Goal: Task Accomplishment & Management: Complete application form

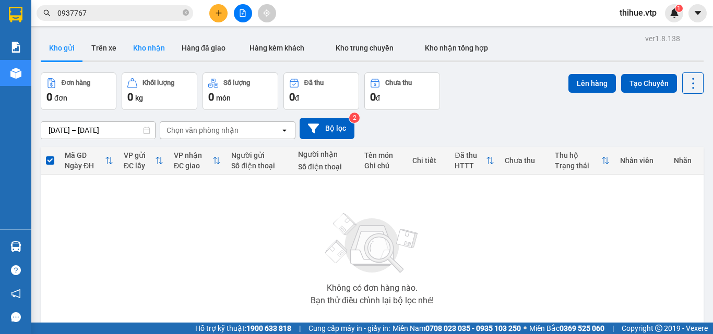
click at [149, 46] on button "Kho nhận" at bounding box center [149, 47] width 49 height 25
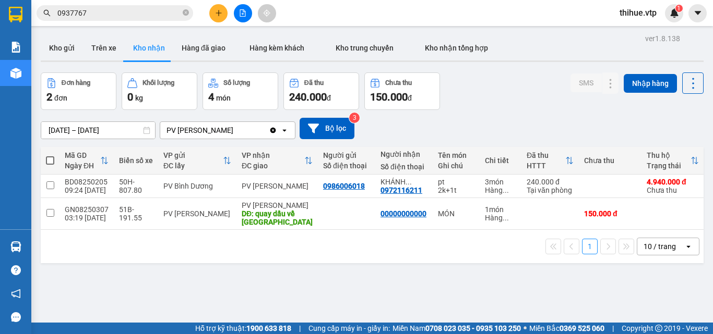
click at [119, 12] on input "0937767" at bounding box center [118, 12] width 123 height 11
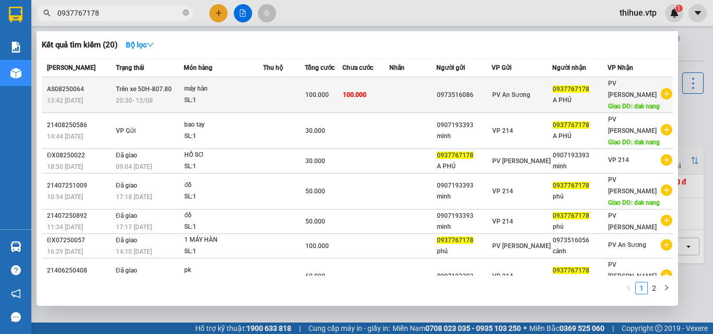
type input "0937767178"
click at [366, 94] on span "100.000" at bounding box center [354, 94] width 23 height 7
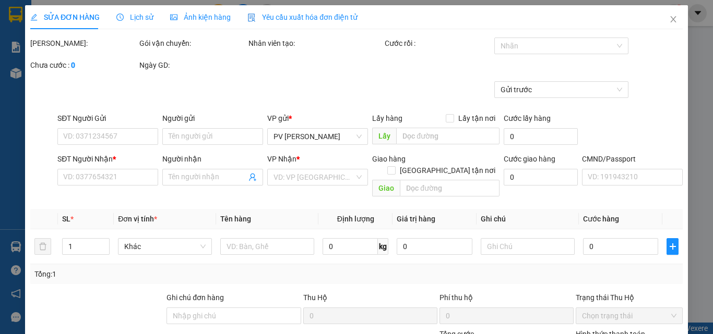
type input "0973516086"
type input "0937767178"
type input "A PHÚ"
type input "dak nang"
type input "MÁY NHỠ 100K MÁY LỚN 200K"
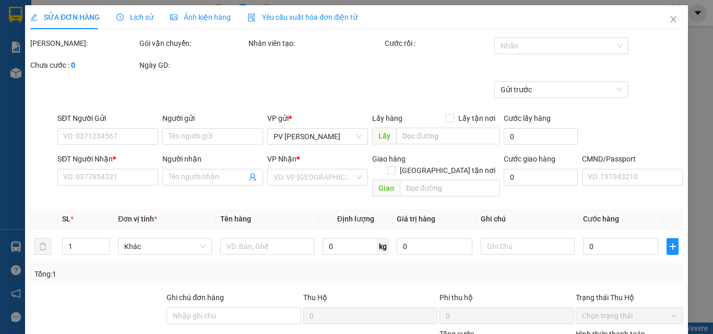
type input "100.000"
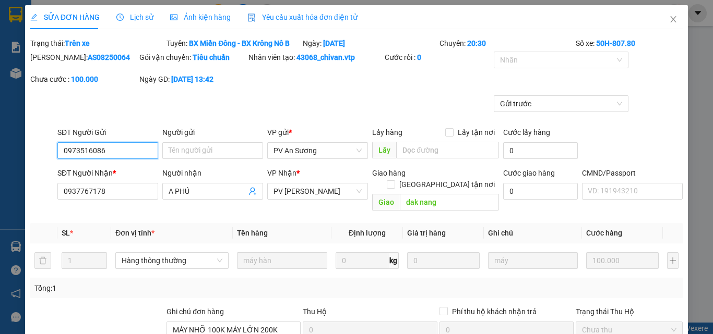
type input "5.000"
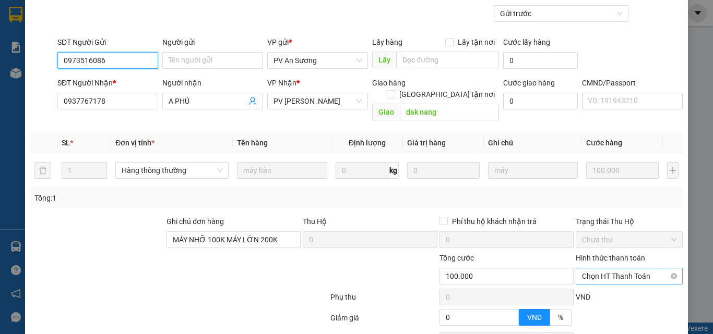
scroll to position [104, 0]
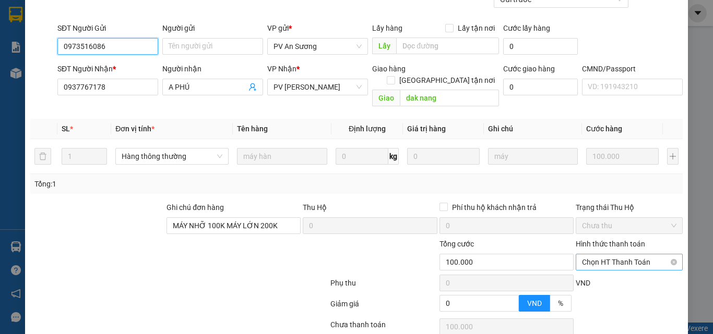
click at [608, 255] on span "Chọn HT Thanh Toán" at bounding box center [629, 263] width 94 height 16
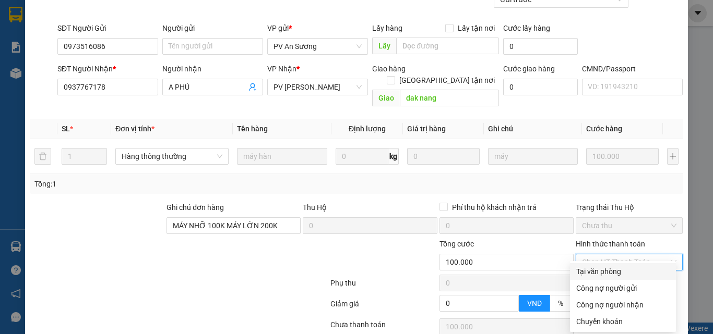
click at [611, 268] on div "Tại văn phòng" at bounding box center [622, 271] width 93 height 11
type input "0"
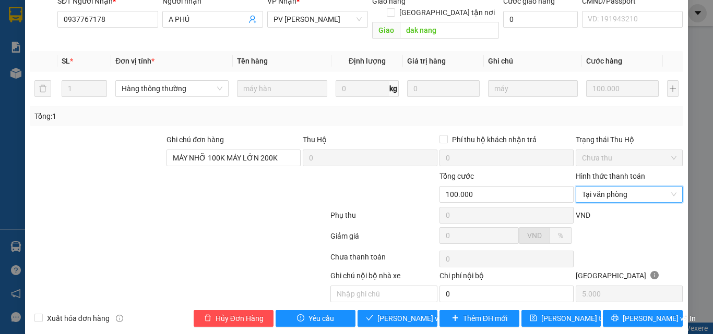
scroll to position [174, 0]
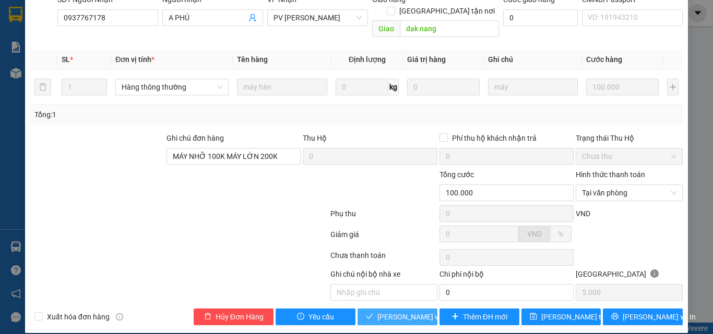
click at [412, 311] on span "[PERSON_NAME] và Giao hàng" at bounding box center [427, 316] width 100 height 11
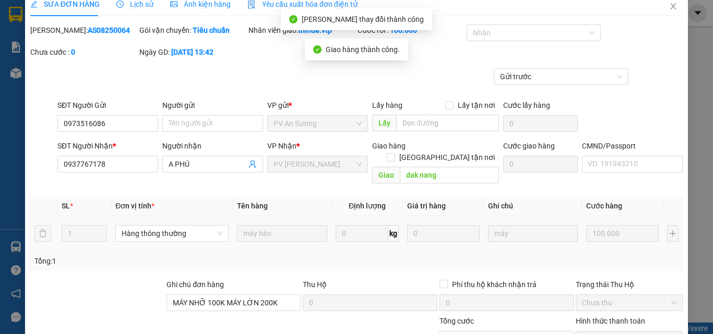
scroll to position [3, 0]
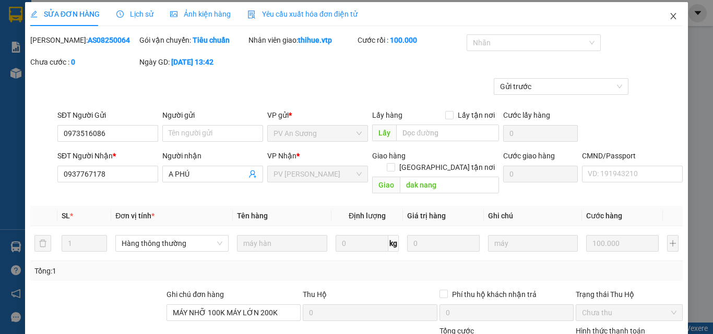
click at [669, 17] on icon "close" at bounding box center [673, 16] width 8 height 8
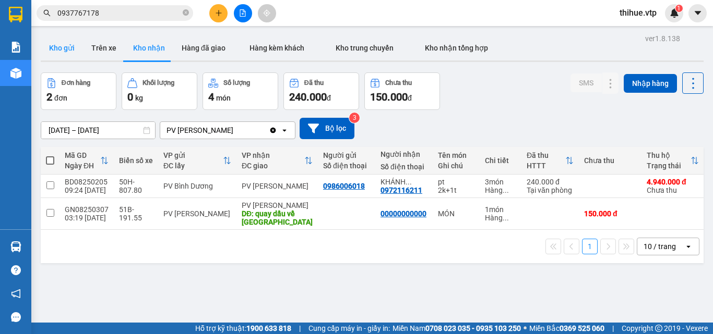
click at [64, 46] on button "Kho gửi" at bounding box center [62, 47] width 42 height 25
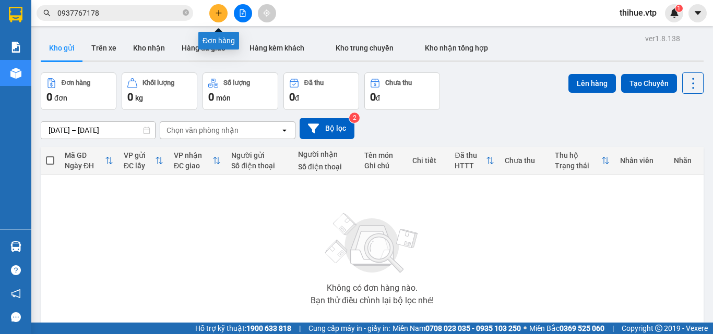
click at [217, 10] on icon "plus" at bounding box center [218, 12] width 7 height 7
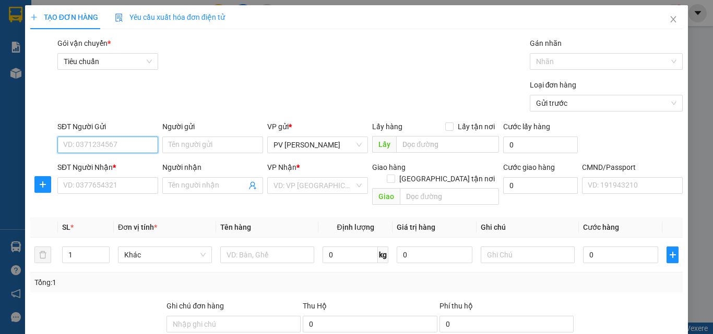
click at [123, 141] on input "SĐT Người Gửi" at bounding box center [107, 145] width 101 height 17
type input "0000000000"
click at [206, 141] on input "Người gửi" at bounding box center [212, 145] width 101 height 17
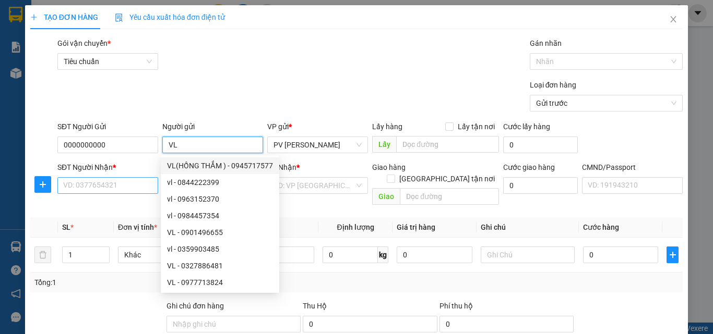
type input "VL"
click at [87, 185] on input "SĐT Người Nhận *" at bounding box center [107, 185] width 101 height 17
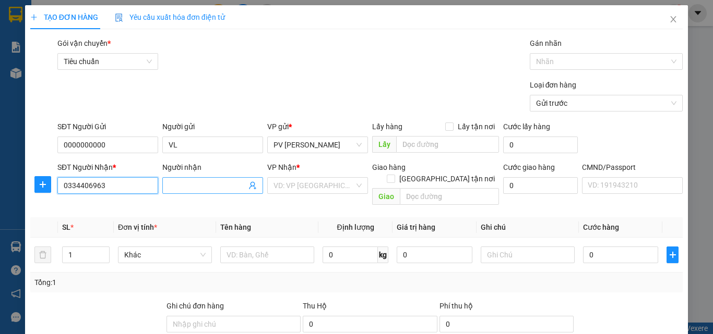
type input "0334406963"
click at [178, 182] on input "Người nhận" at bounding box center [208, 185] width 78 height 11
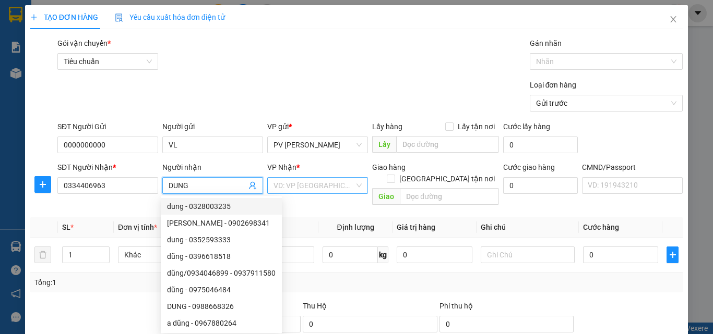
type input "DUNG"
click at [302, 186] on input "search" at bounding box center [313, 186] width 81 height 16
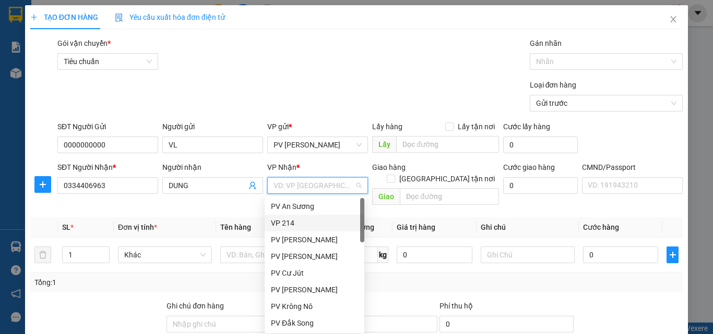
click at [290, 222] on div "VP 214" at bounding box center [314, 223] width 87 height 11
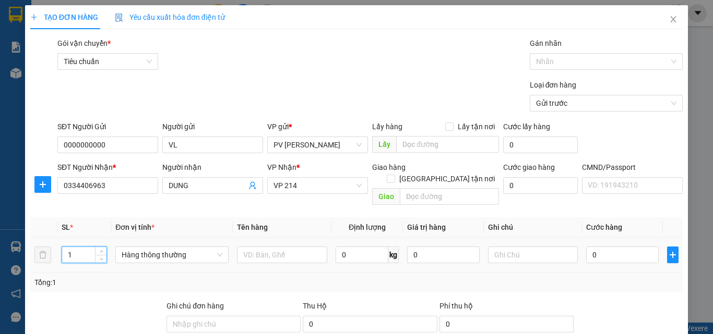
click at [69, 247] on input "1" at bounding box center [84, 255] width 44 height 16
click at [73, 247] on input "1" at bounding box center [84, 255] width 44 height 16
type input "2"
click at [261, 247] on input "text" at bounding box center [282, 255] width 90 height 17
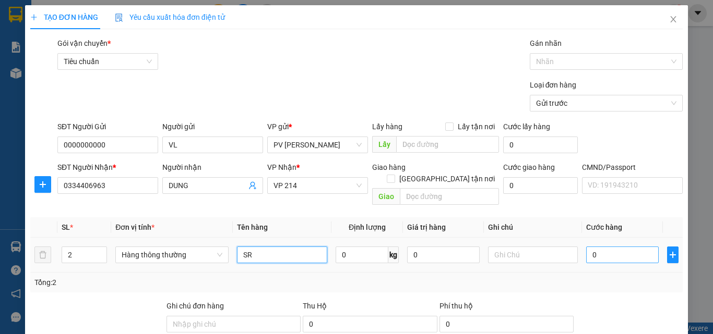
type input "SR"
click at [586, 247] on input "0" at bounding box center [622, 255] width 72 height 17
type input "8"
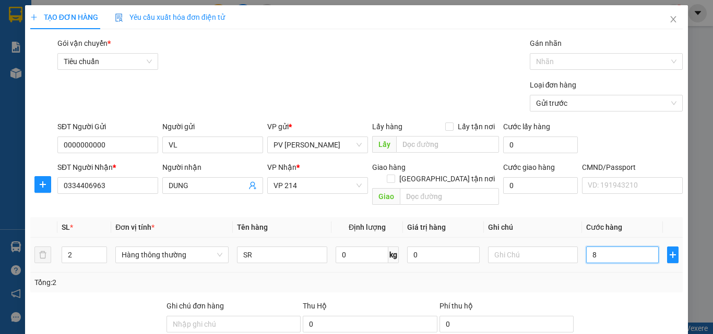
type input "80"
type input "800"
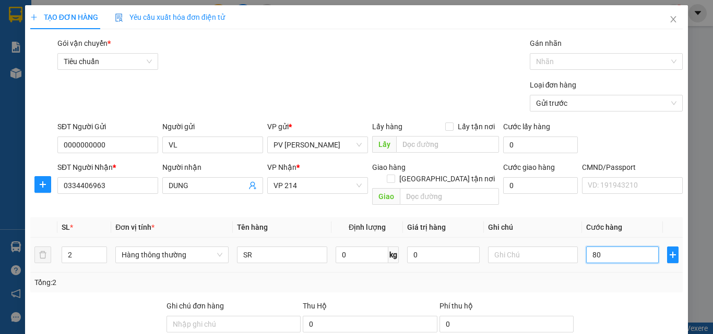
type input "800"
type input "8.000"
type input "80.000"
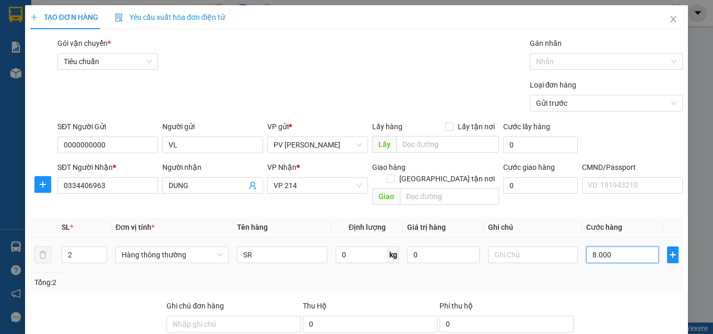
type input "80.000"
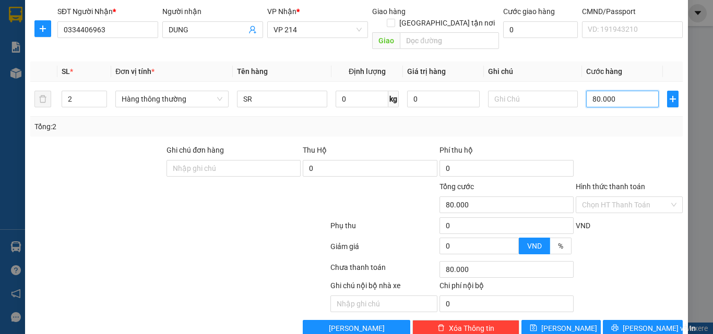
scroll to position [167, 0]
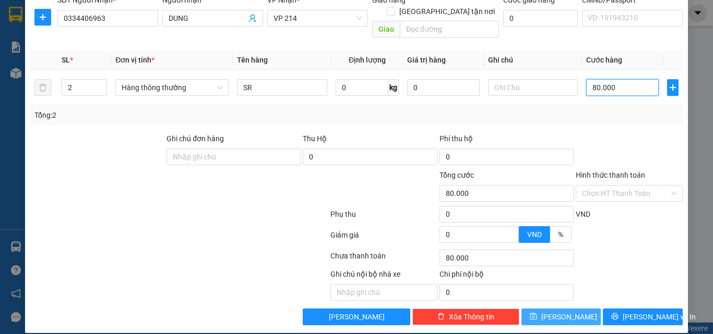
type input "80.000"
click at [558, 311] on span "[PERSON_NAME]" at bounding box center [569, 316] width 56 height 11
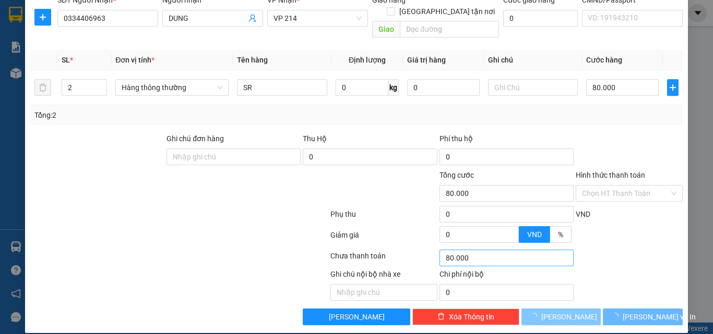
type input "1"
type input "0"
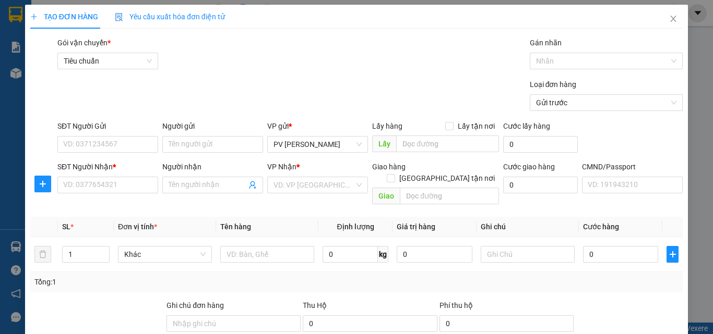
scroll to position [0, 0]
click at [669, 22] on icon "close" at bounding box center [673, 19] width 8 height 8
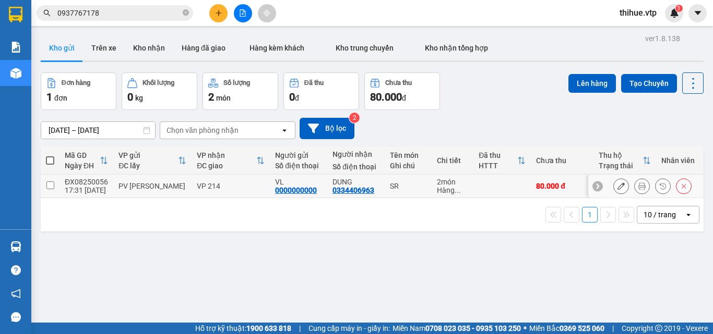
click at [48, 187] on input "checkbox" at bounding box center [50, 186] width 8 height 8
checkbox input "true"
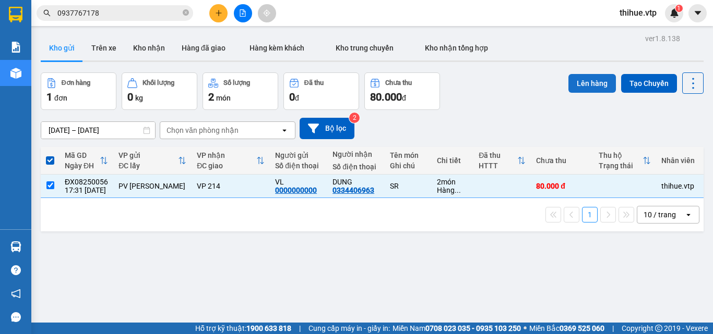
click at [582, 88] on button "Lên hàng" at bounding box center [591, 83] width 47 height 19
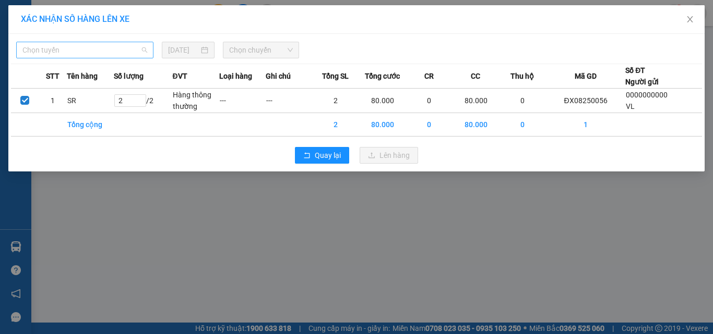
drag, startPoint x: 105, startPoint y: 51, endPoint x: 112, endPoint y: 51, distance: 7.3
click at [106, 51] on span "Chọn tuyến" at bounding box center [84, 50] width 125 height 16
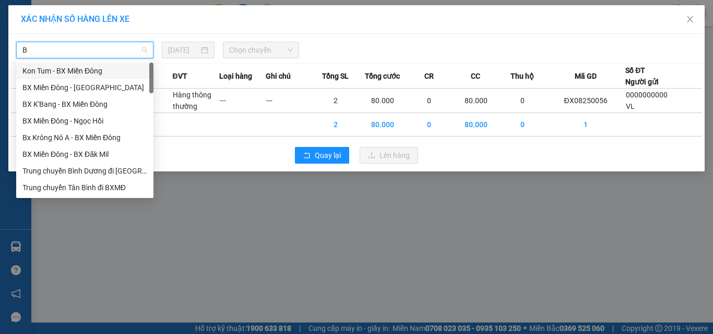
type input "B"
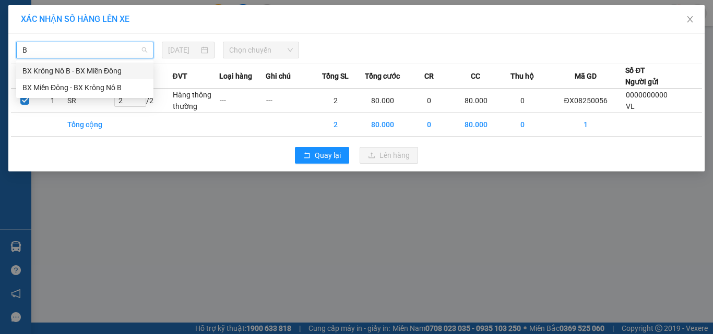
click at [52, 69] on div "BX Krông Nô B - BX Miền Đông" at bounding box center [84, 70] width 125 height 11
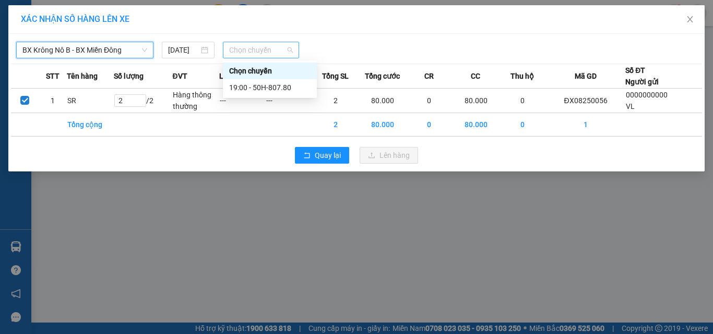
click at [243, 52] on span "Chọn chuyến" at bounding box center [261, 50] width 64 height 16
click at [277, 90] on div "19:00 - 50H-807.80" at bounding box center [269, 87] width 81 height 11
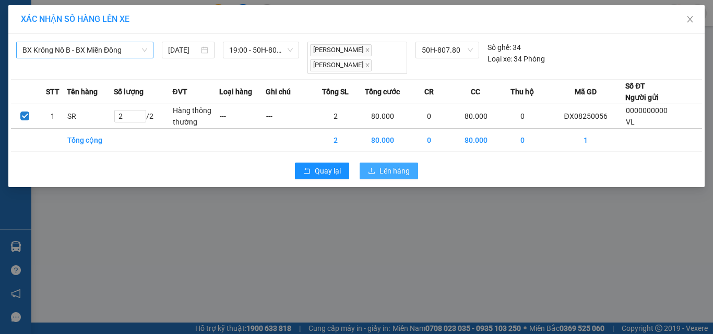
click at [395, 170] on span "Lên hàng" at bounding box center [394, 170] width 30 height 11
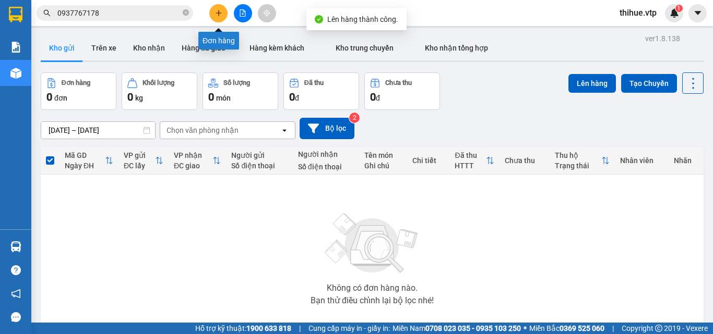
click at [219, 11] on icon "plus" at bounding box center [218, 13] width 1 height 6
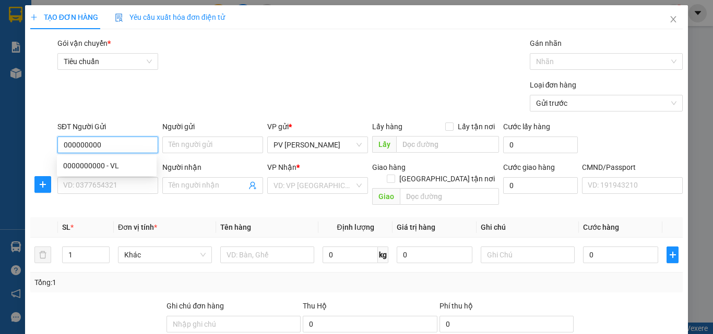
type input "0000000000"
click at [95, 165] on div "0000000000 - VL" at bounding box center [106, 165] width 87 height 11
type input "VL"
type input "0334406963"
type input "DUNG"
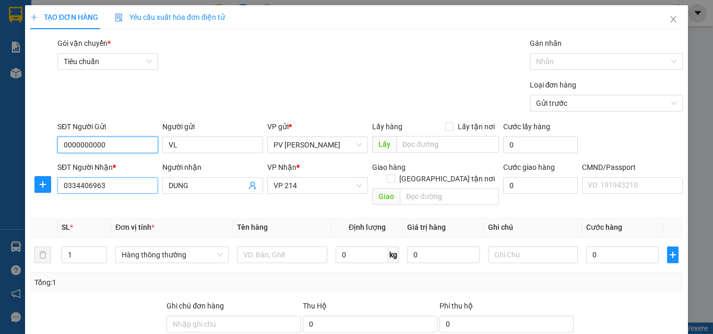
type input "0000000000"
click at [126, 185] on input "0334406963" at bounding box center [107, 185] width 101 height 17
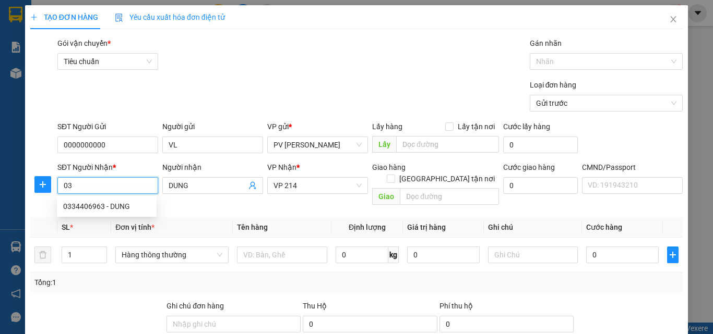
type input "0"
type input "0965691571"
click at [231, 186] on input "DUNG" at bounding box center [208, 185] width 78 height 11
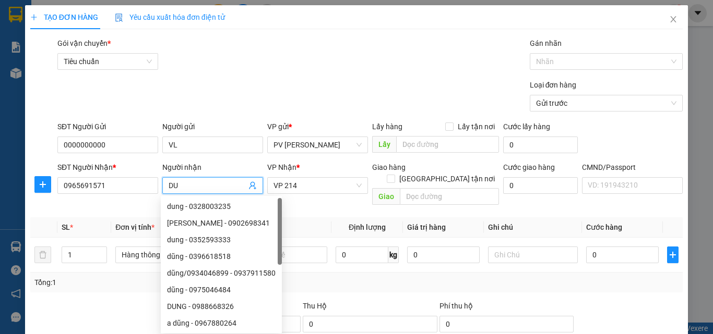
type input "D"
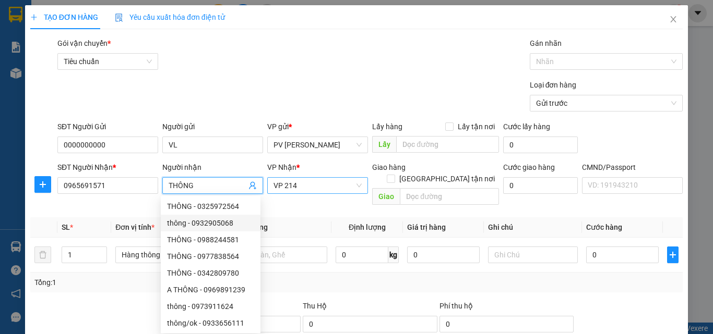
click at [317, 185] on span "VP 214" at bounding box center [317, 186] width 88 height 16
type input "THÔNG"
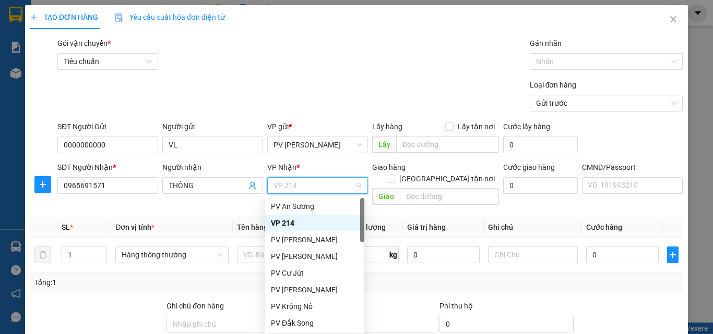
click at [300, 225] on div "VP 214" at bounding box center [314, 223] width 87 height 11
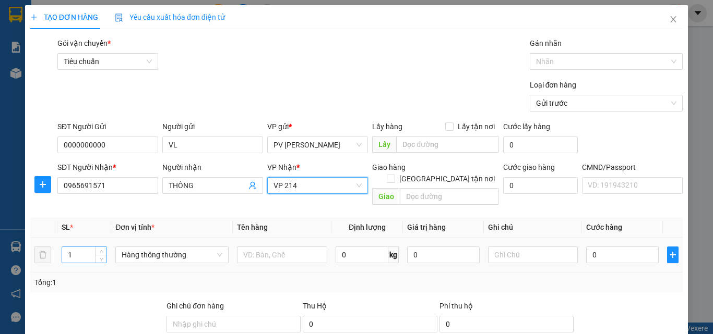
click at [72, 247] on input "1" at bounding box center [84, 255] width 44 height 16
type input "2"
click at [79, 277] on div "Tổng: 2" at bounding box center [155, 282] width 242 height 11
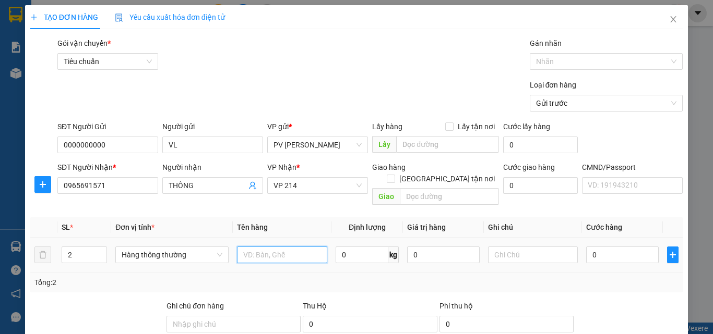
click at [283, 247] on input "text" at bounding box center [282, 255] width 90 height 17
type input "1TH 1B"
click at [586, 247] on input "0" at bounding box center [622, 255] width 72 height 17
type input "1"
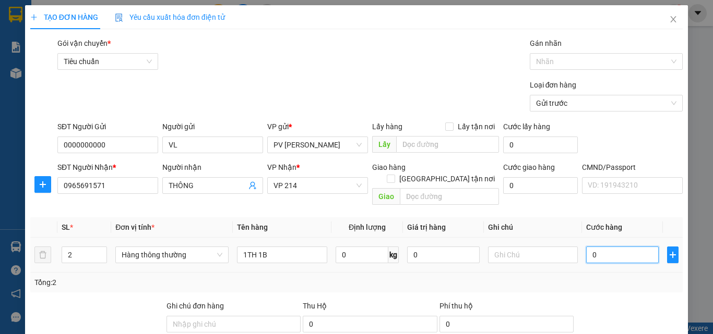
type input "1"
type input "10"
type input "100"
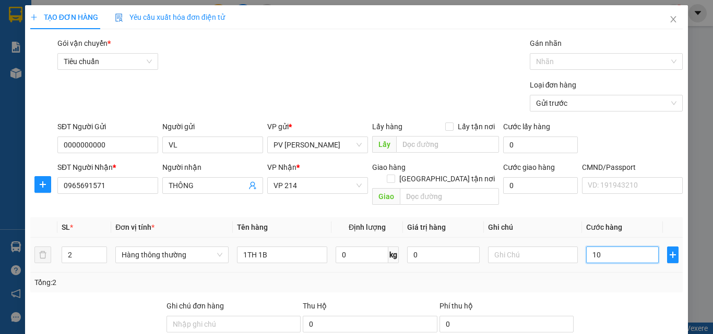
type input "100"
type input "1.000"
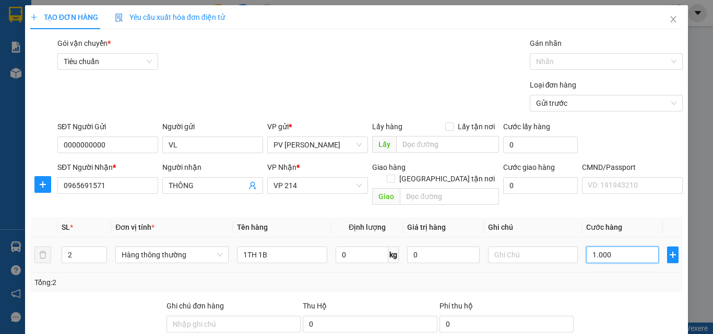
type input "10.000"
type input "100.000"
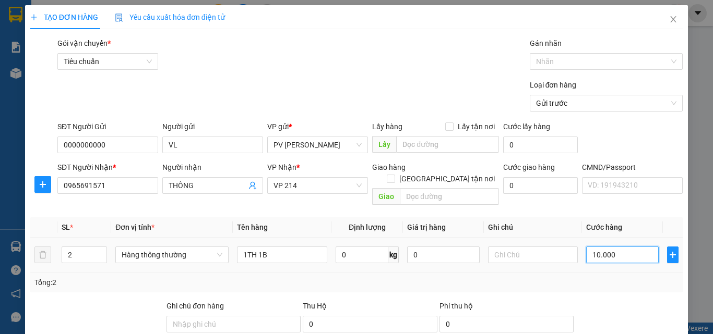
type input "100.000"
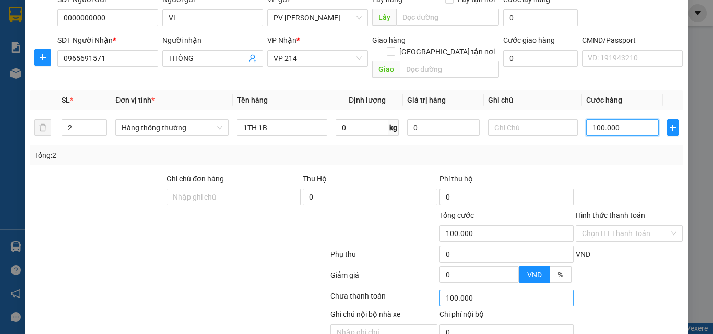
scroll to position [167, 0]
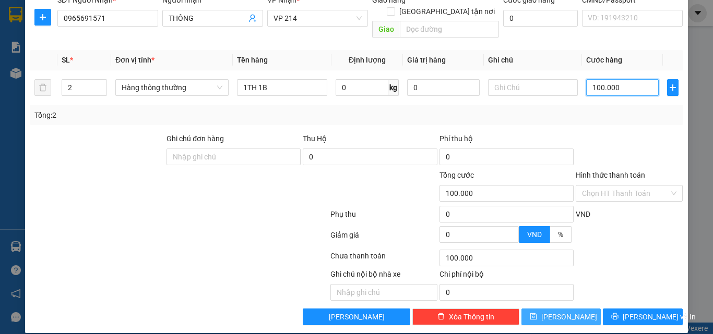
type input "100.000"
click at [563, 311] on span "[PERSON_NAME]" at bounding box center [569, 316] width 56 height 11
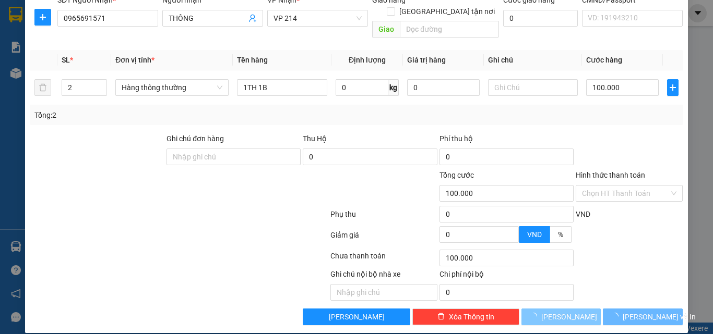
type input "1"
type input "0"
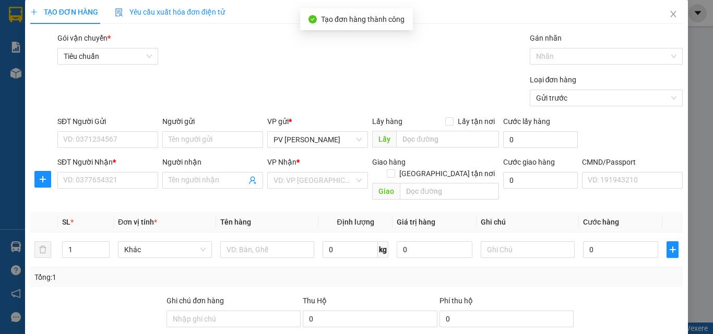
scroll to position [0, 0]
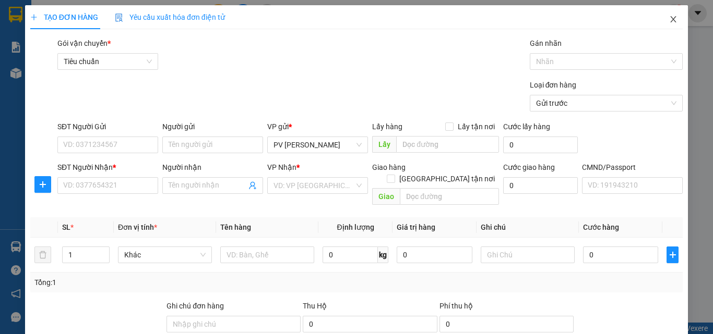
click at [670, 19] on icon "close" at bounding box center [673, 19] width 6 height 6
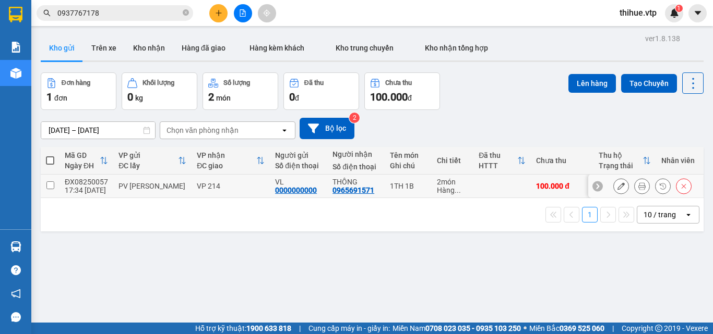
click at [49, 185] on input "checkbox" at bounding box center [50, 186] width 8 height 8
checkbox input "true"
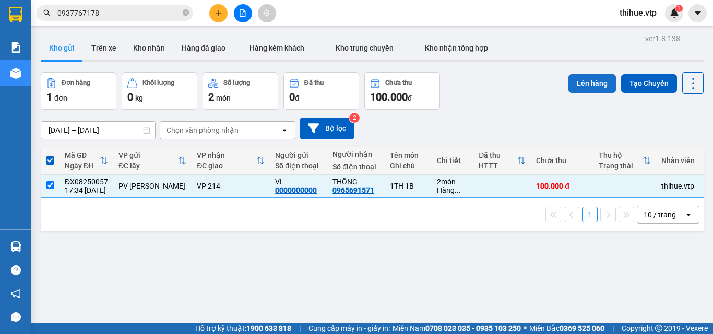
click at [581, 83] on button "Lên hàng" at bounding box center [591, 83] width 47 height 19
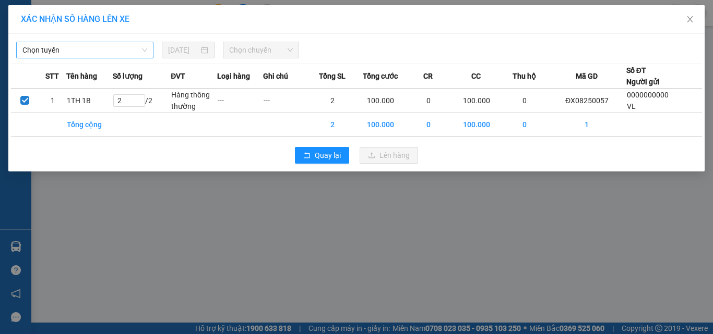
click at [93, 50] on span "Chọn tuyến" at bounding box center [84, 50] width 125 height 16
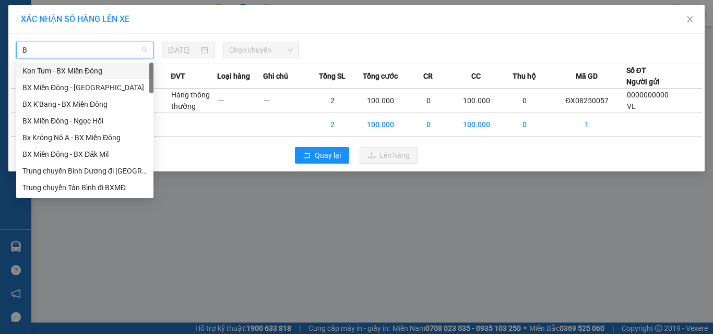
type input "B"
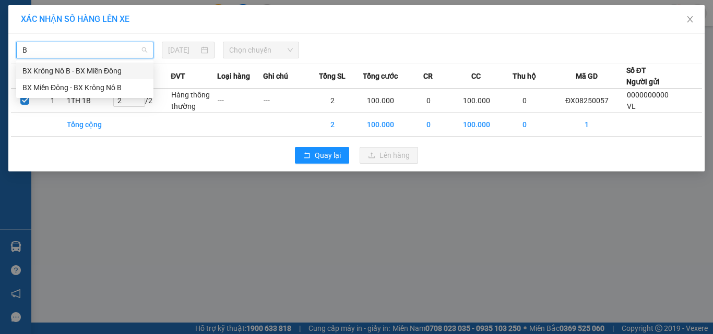
click at [60, 69] on div "BX Krông Nô B - BX Miền Đông" at bounding box center [84, 70] width 125 height 11
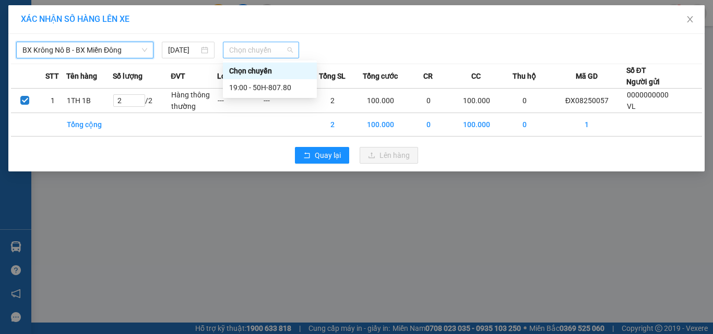
click at [254, 52] on span "Chọn chuyến" at bounding box center [261, 50] width 64 height 16
click at [268, 87] on div "19:00 - 50H-807.80" at bounding box center [269, 87] width 81 height 11
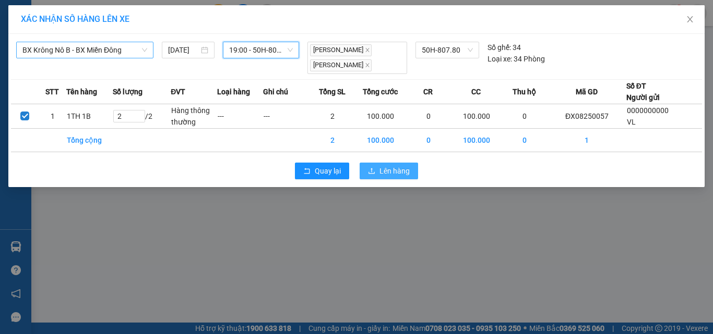
click at [390, 169] on span "Lên hàng" at bounding box center [394, 170] width 30 height 11
